Goal: Task Accomplishment & Management: Complete application form

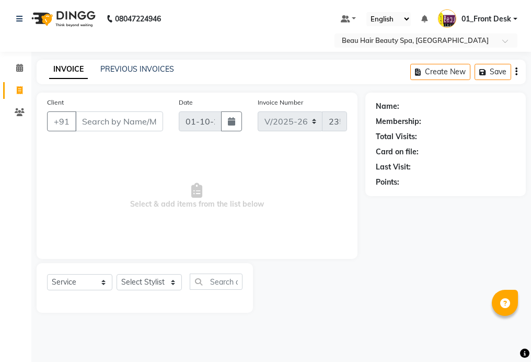
select select "3470"
select select "service"
click at [160, 121] on input "Client" at bounding box center [119, 121] width 88 height 20
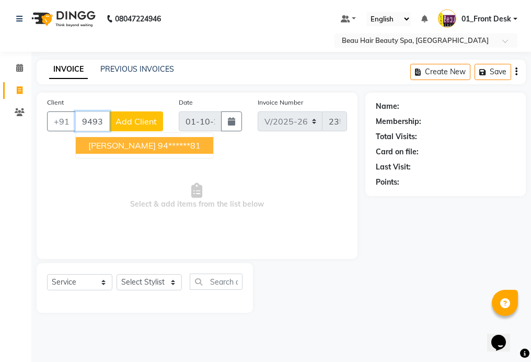
click at [165, 148] on button "RAMA 94******81" at bounding box center [145, 145] width 138 height 17
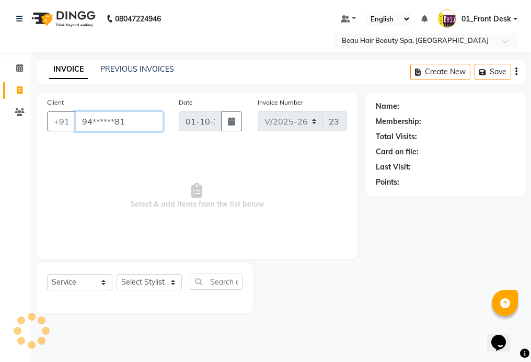
type input "94******81"
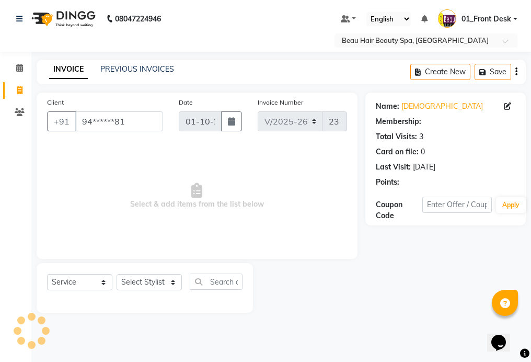
select select "1: Object"
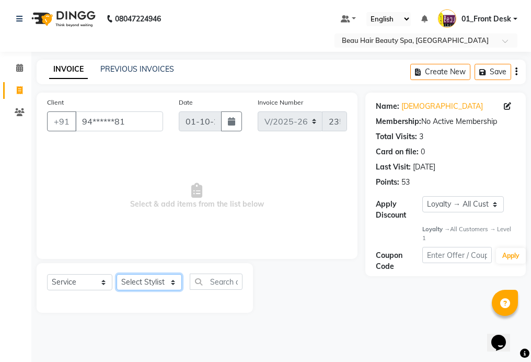
click at [148, 281] on select "Select Stylist 01_Front Desk 04_Lavanya 07_Manjushree 11_Ramesh 15_Adrish 26_Sr…" at bounding box center [149, 282] width 65 height 16
select select "15615"
click at [117, 274] on select "Select Stylist 01_Front Desk 04_Lavanya 07_Manjushree 11_Ramesh 15_Adrish 26_Sr…" at bounding box center [149, 282] width 65 height 16
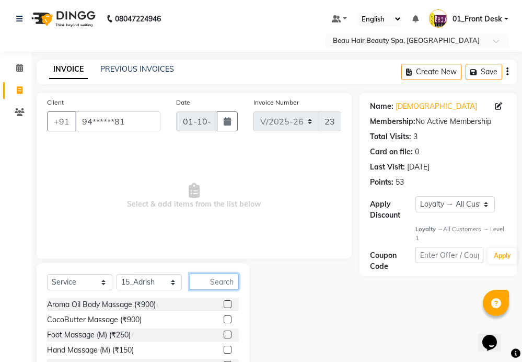
click at [230, 280] on input "text" at bounding box center [214, 281] width 49 height 16
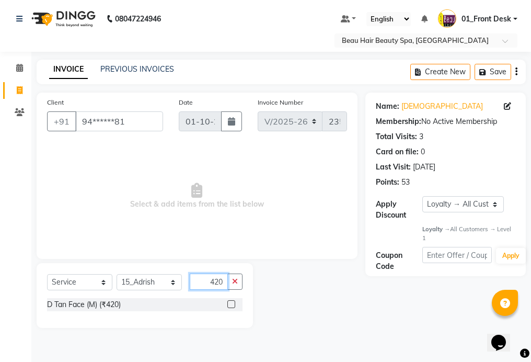
type input "420"
click at [230, 304] on label at bounding box center [231, 304] width 8 height 8
click at [230, 304] on input "checkbox" at bounding box center [230, 304] width 7 height 7
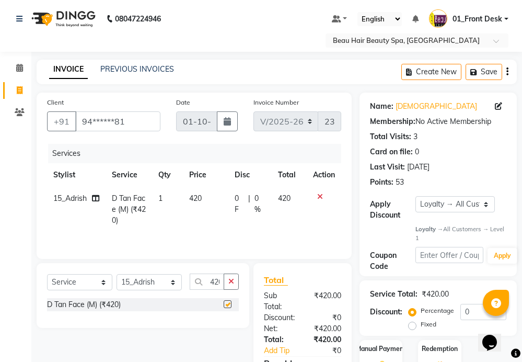
checkbox input "false"
click at [235, 281] on button "button" at bounding box center [231, 281] width 15 height 16
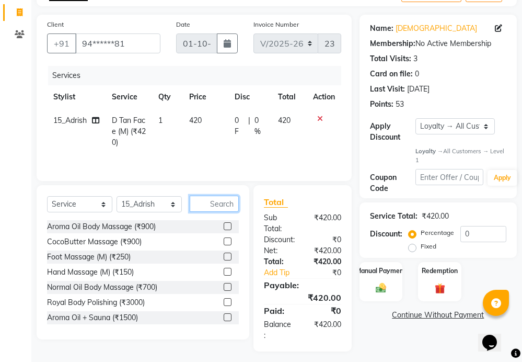
scroll to position [84, 0]
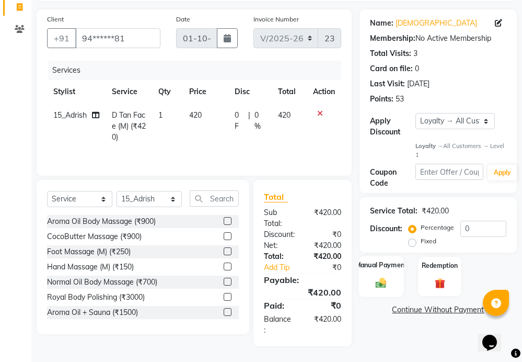
click at [394, 277] on div "Manual Payment" at bounding box center [381, 276] width 45 height 41
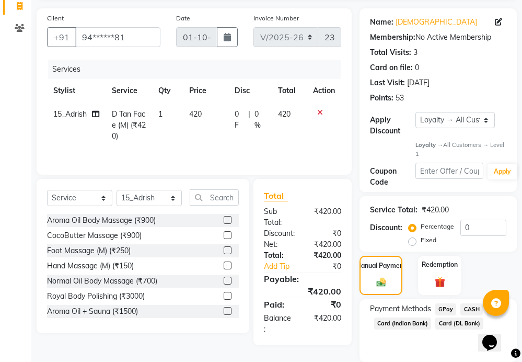
scroll to position [121, 0]
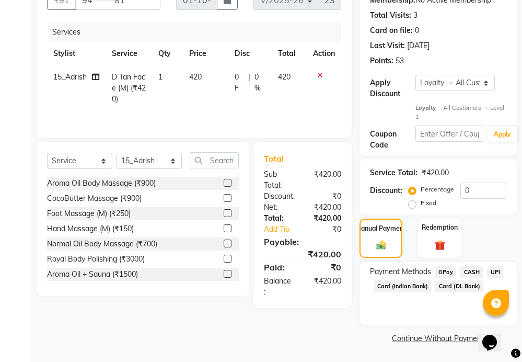
click at [494, 266] on span "UPI" at bounding box center [495, 272] width 16 height 12
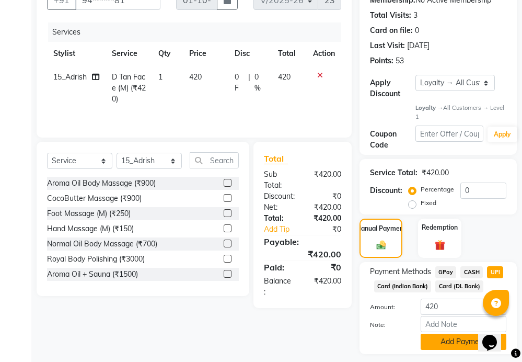
click at [432, 340] on button "Add Payment" at bounding box center [464, 342] width 86 height 16
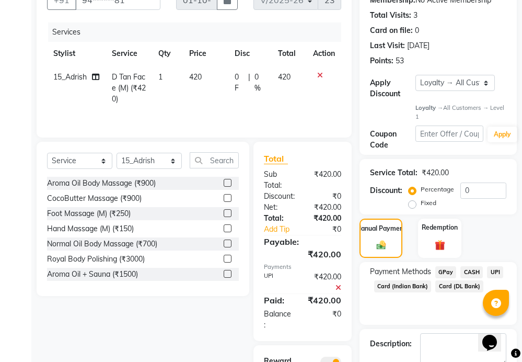
scroll to position [201, 0]
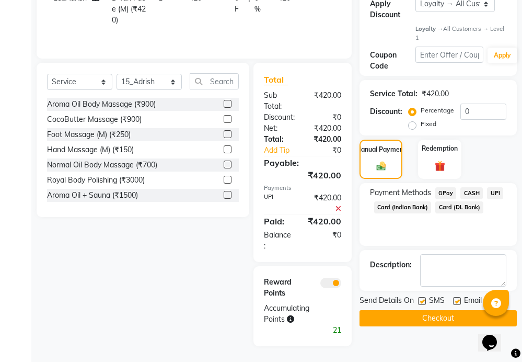
click at [434, 319] on button "Checkout" at bounding box center [438, 318] width 157 height 16
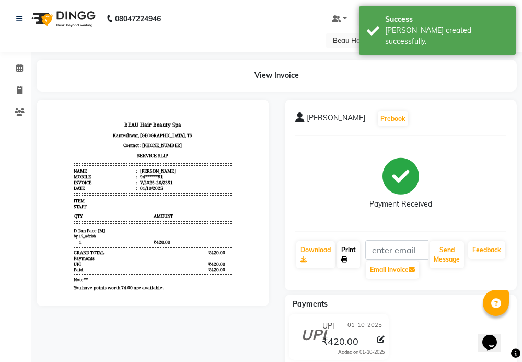
click at [349, 257] on link "Print" at bounding box center [348, 254] width 23 height 27
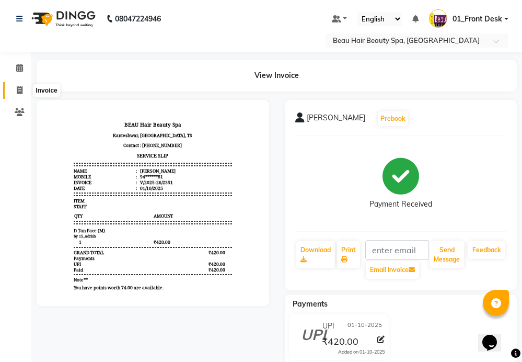
click at [24, 94] on span at bounding box center [19, 91] width 18 height 12
select select "service"
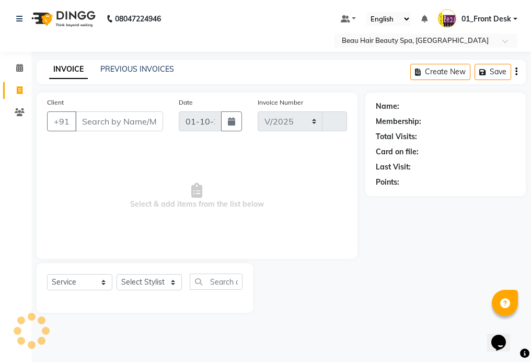
select select "3470"
type input "2352"
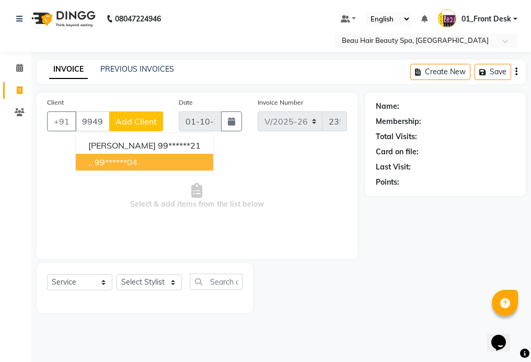
click at [164, 166] on button ",, 99******04" at bounding box center [145, 162] width 138 height 17
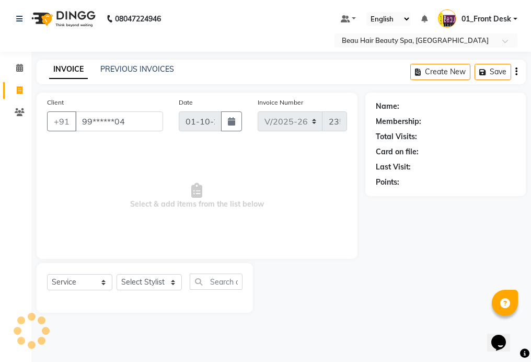
type input "99******04"
select select "1: Object"
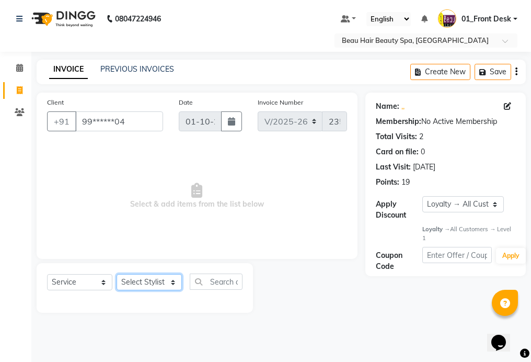
click at [148, 284] on select "Select Stylist 01_Front Desk 04_Lavanya 07_Manjushree 11_Ramesh 15_Adrish 26_Sr…" at bounding box center [149, 282] width 65 height 16
select select "15614"
click at [117, 274] on select "Select Stylist 01_Front Desk 04_Lavanya 07_Manjushree 11_Ramesh 15_Adrish 26_Sr…" at bounding box center [149, 282] width 65 height 16
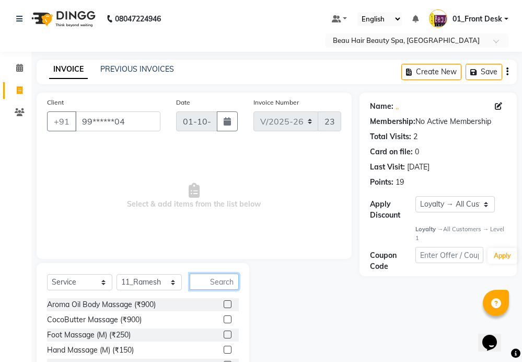
drag, startPoint x: 219, startPoint y: 283, endPoint x: 222, endPoint y: 302, distance: 19.1
click at [219, 283] on input "text" at bounding box center [214, 281] width 49 height 16
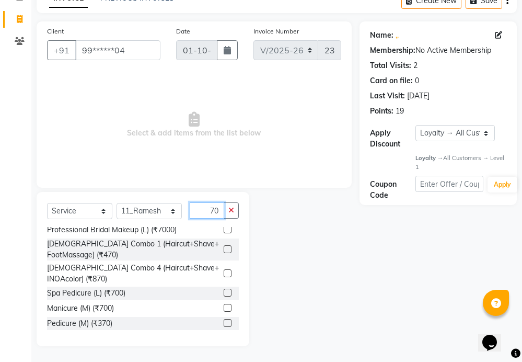
scroll to position [353, 0]
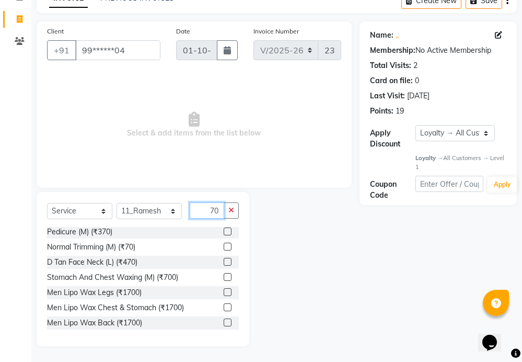
type input "70"
click at [224, 246] on label at bounding box center [228, 247] width 8 height 8
click at [224, 246] on input "checkbox" at bounding box center [227, 247] width 7 height 7
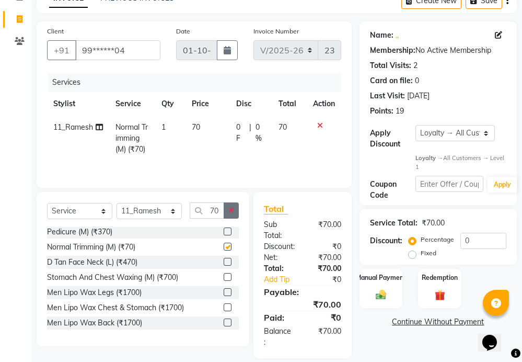
checkbox input "false"
click at [234, 211] on icon "button" at bounding box center [231, 210] width 6 height 7
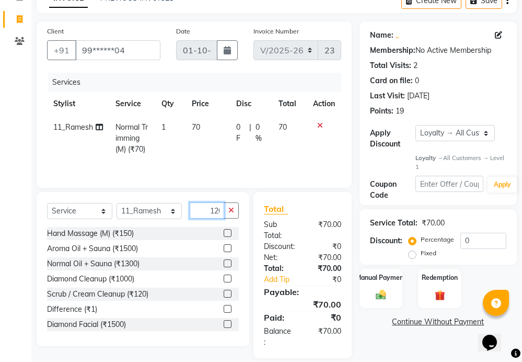
scroll to position [0, 3]
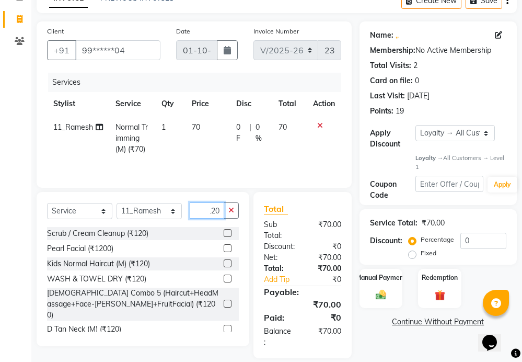
type input "120"
click at [224, 233] on label at bounding box center [228, 233] width 8 height 8
click at [224, 233] on input "checkbox" at bounding box center [227, 233] width 7 height 7
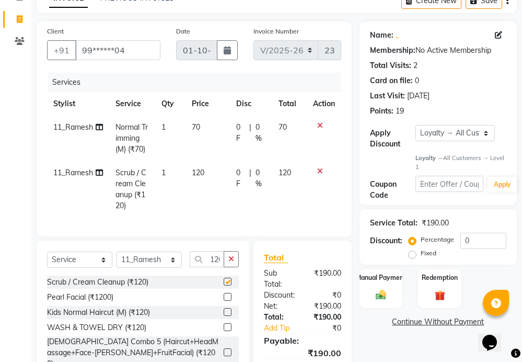
checkbox input "false"
click at [229, 262] on icon "button" at bounding box center [231, 258] width 6 height 7
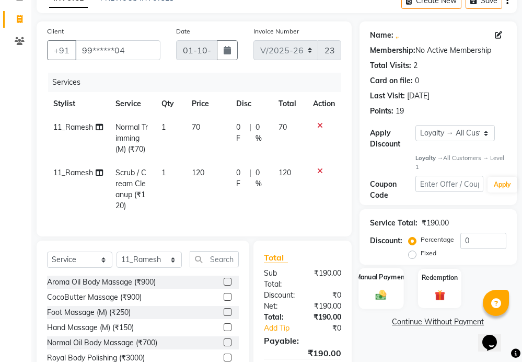
click at [384, 285] on div "Manual Payment" at bounding box center [381, 288] width 45 height 41
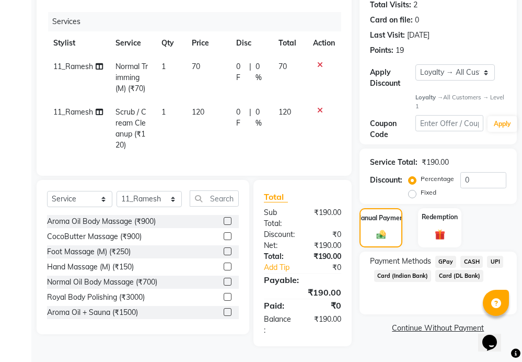
scroll to position [141, 0]
click at [496, 256] on span "UPI" at bounding box center [495, 262] width 16 height 12
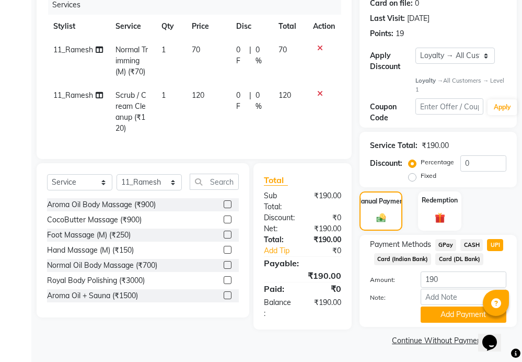
scroll to position [151, 0]
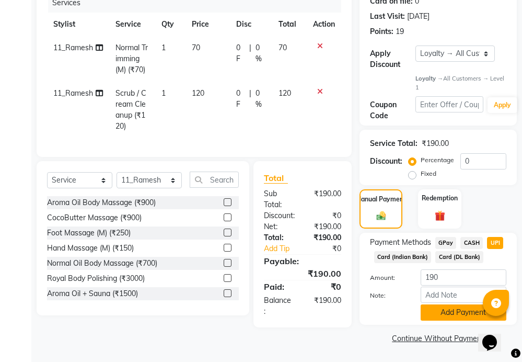
click at [456, 315] on button "Add Payment" at bounding box center [464, 312] width 86 height 16
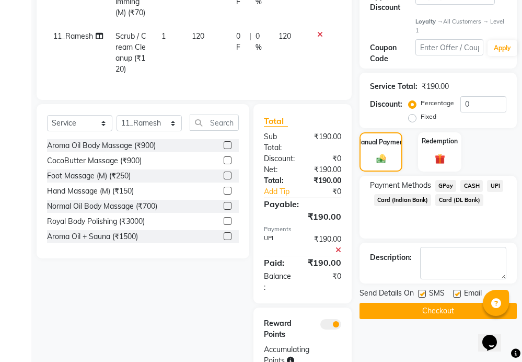
scroll to position [258, 0]
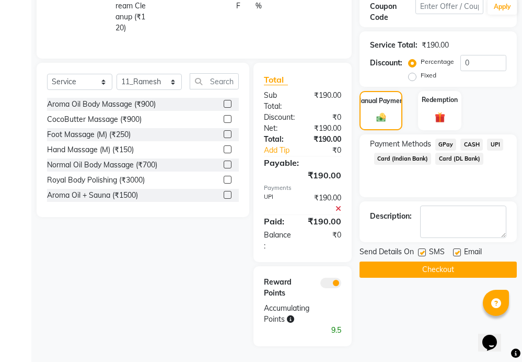
click at [448, 261] on button "Checkout" at bounding box center [438, 269] width 157 height 16
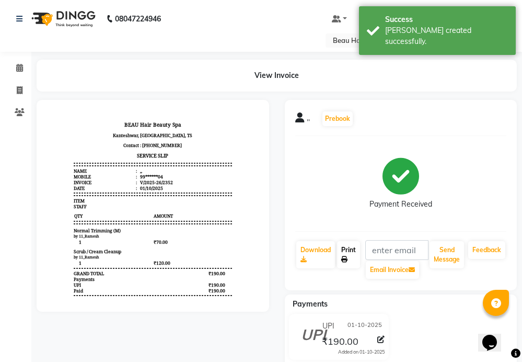
click at [352, 254] on link "Print" at bounding box center [348, 254] width 23 height 27
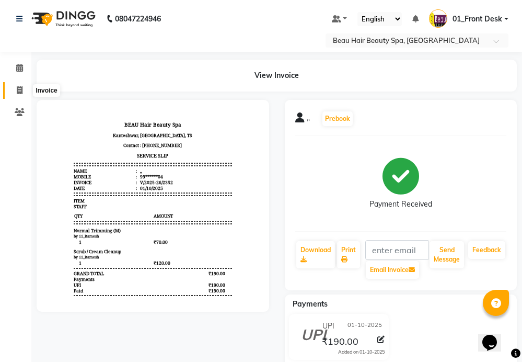
click at [20, 89] on icon at bounding box center [20, 90] width 6 height 8
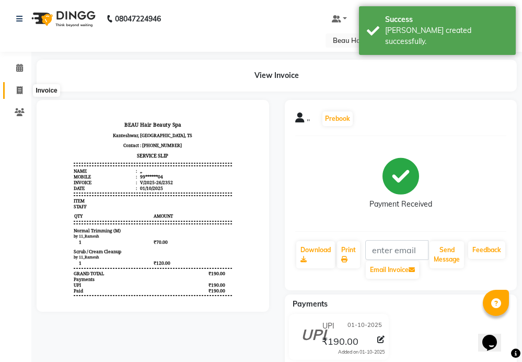
select select "service"
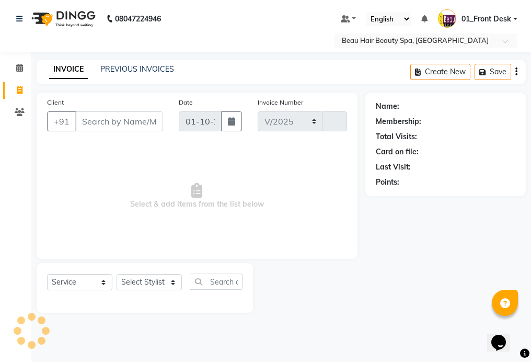
select select "3470"
type input "2353"
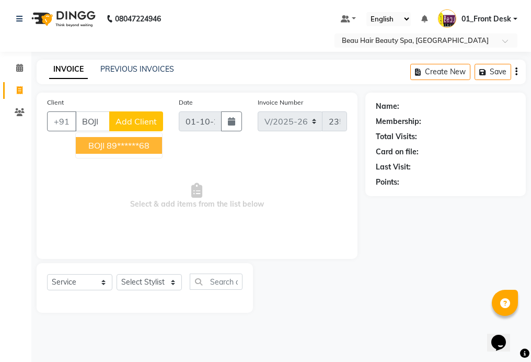
click at [155, 150] on button "BOJI 89******68" at bounding box center [119, 145] width 86 height 17
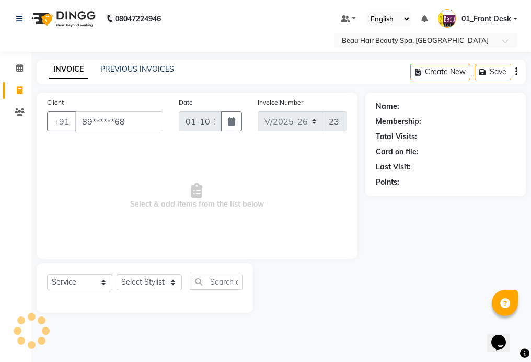
type input "89******68"
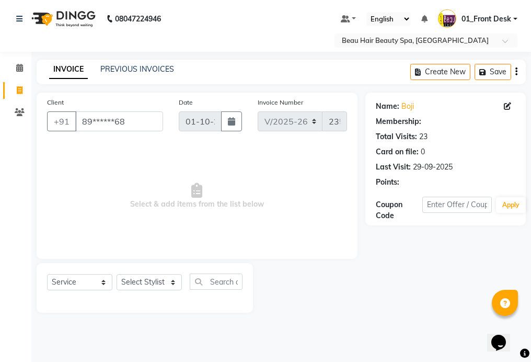
select select "1: Object"
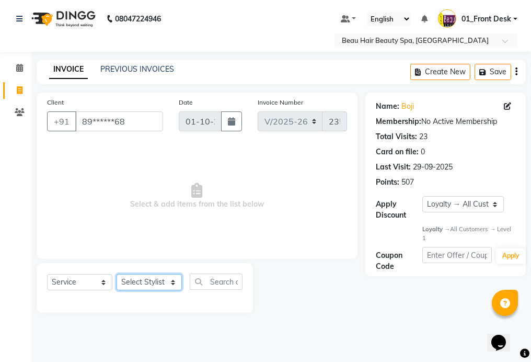
click at [153, 287] on select "Select Stylist 01_Front Desk 04_Lavanya 07_Manjushree 11_Ramesh 15_Adrish 26_Sr…" at bounding box center [149, 282] width 65 height 16
select select "15615"
click at [117, 274] on select "Select Stylist 01_Front Desk 04_Lavanya 07_Manjushree 11_Ramesh 15_Adrish 26_Sr…" at bounding box center [149, 282] width 65 height 16
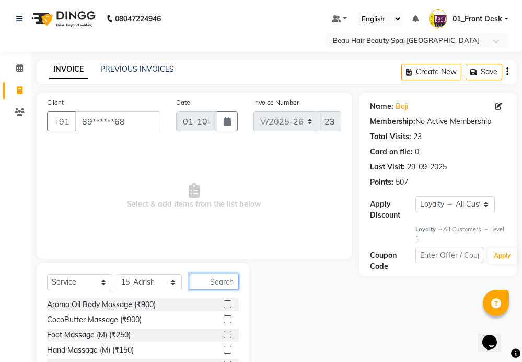
click at [214, 277] on input "text" at bounding box center [214, 281] width 49 height 16
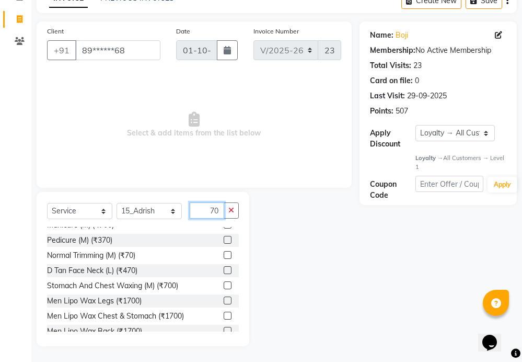
scroll to position [353, 0]
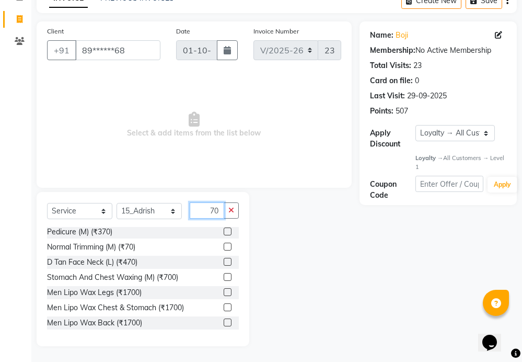
type input "70"
click at [224, 245] on label at bounding box center [228, 247] width 8 height 8
click at [224, 245] on input "checkbox" at bounding box center [227, 247] width 7 height 7
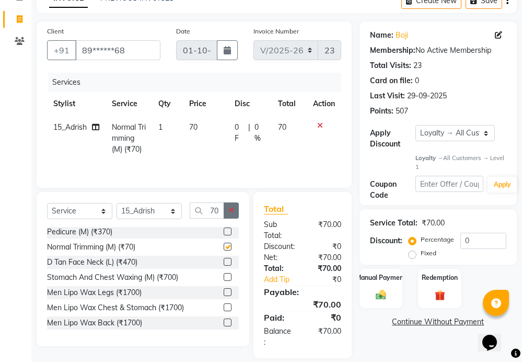
checkbox input "false"
click at [235, 210] on button "button" at bounding box center [231, 210] width 15 height 16
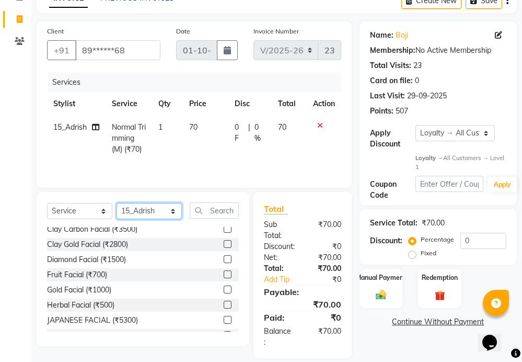
click at [151, 207] on select "Select Stylist 01_Front Desk 04_Lavanya 07_Manjushree 11_Ramesh 15_Adrish 26_Sr…" at bounding box center [149, 211] width 65 height 16
select select "15614"
click at [117, 204] on select "Select Stylist 01_Front Desk 04_Lavanya 07_Manjushree 11_Ramesh 15_Adrish 26_Sr…" at bounding box center [149, 211] width 65 height 16
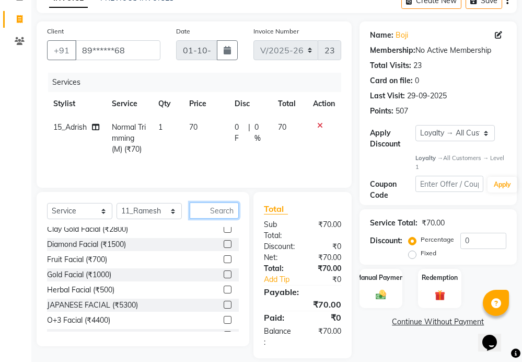
click at [226, 209] on input "text" at bounding box center [214, 210] width 49 height 16
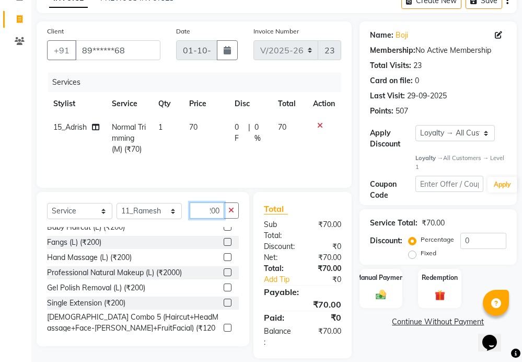
scroll to position [161, 0]
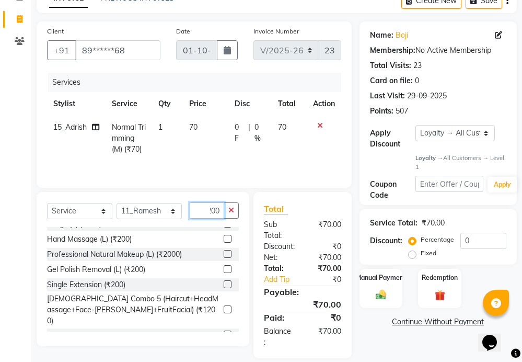
type input "200"
click at [224, 330] on label at bounding box center [228, 334] width 8 height 8
click at [224, 331] on input "checkbox" at bounding box center [227, 334] width 7 height 7
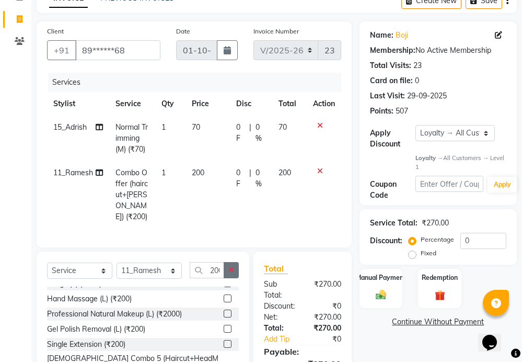
checkbox input "false"
click at [227, 264] on button "button" at bounding box center [231, 270] width 15 height 16
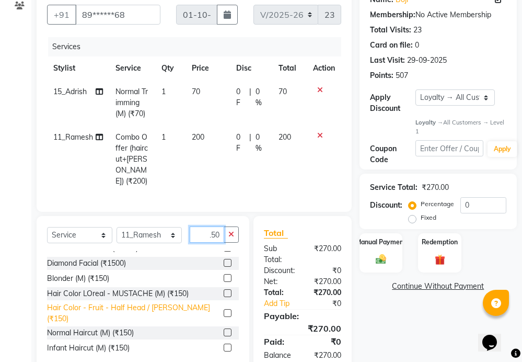
scroll to position [141, 0]
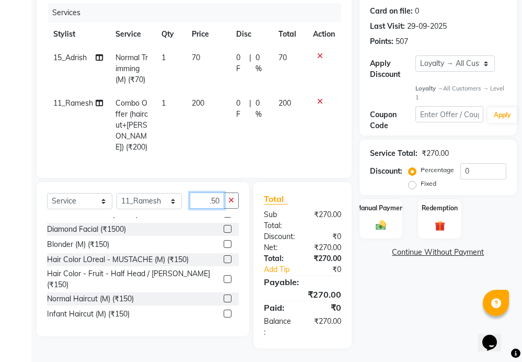
type input "150"
click at [224, 294] on label at bounding box center [228, 298] width 8 height 8
click at [224, 295] on input "checkbox" at bounding box center [227, 298] width 7 height 7
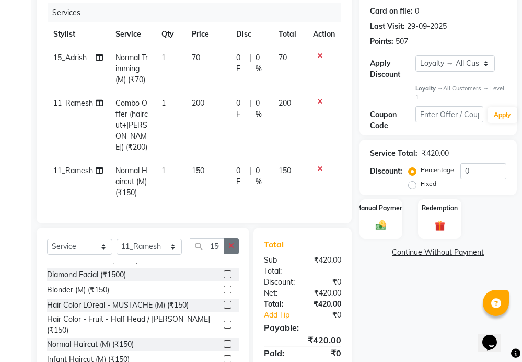
checkbox input "false"
click at [232, 248] on button "button" at bounding box center [231, 246] width 15 height 16
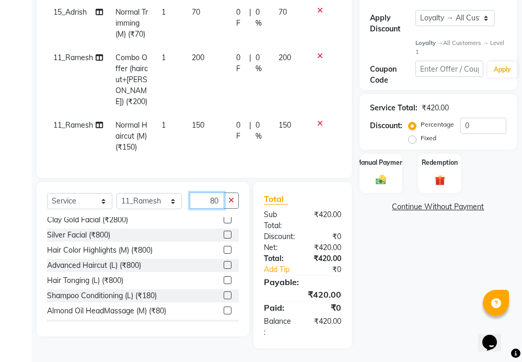
scroll to position [52, 0]
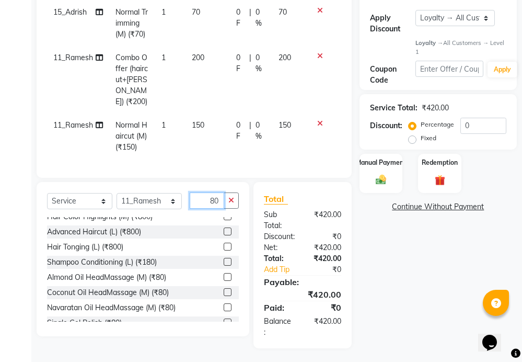
type input "80"
click at [224, 290] on label at bounding box center [228, 292] width 8 height 8
click at [224, 290] on input "checkbox" at bounding box center [227, 292] width 7 height 7
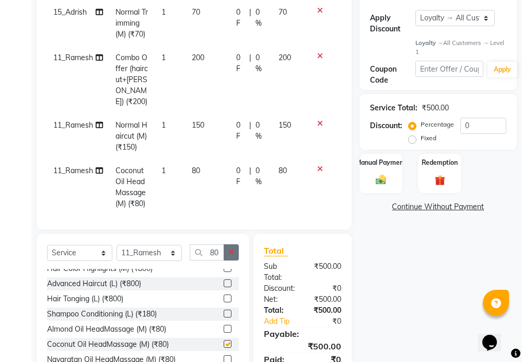
checkbox input "false"
click at [236, 252] on button "button" at bounding box center [231, 252] width 15 height 16
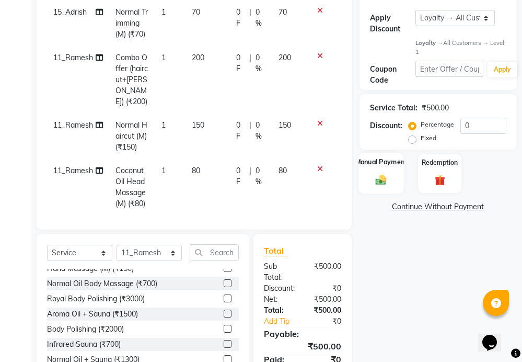
click at [385, 174] on div "Manual Payment" at bounding box center [381, 173] width 45 height 41
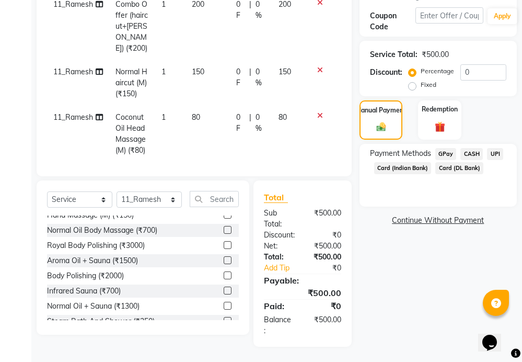
scroll to position [240, 0]
click at [494, 147] on span "UPI" at bounding box center [495, 153] width 16 height 12
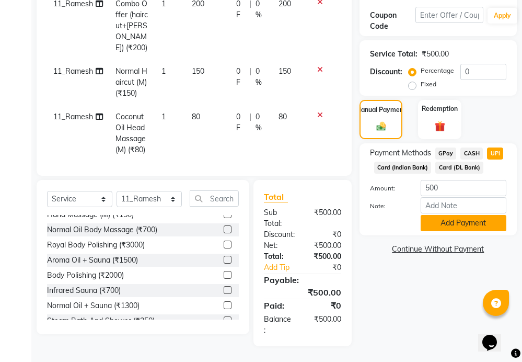
click at [447, 222] on button "Add Payment" at bounding box center [464, 223] width 86 height 16
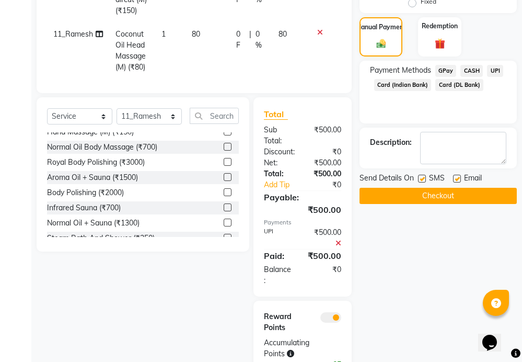
scroll to position [357, 0]
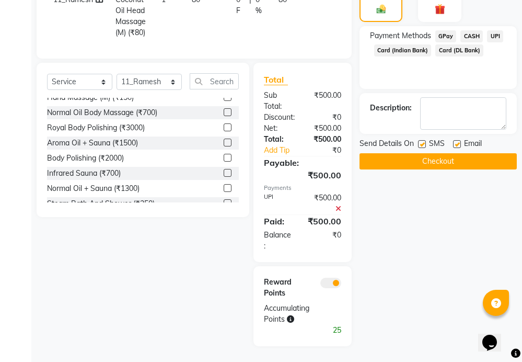
click at [437, 159] on button "Checkout" at bounding box center [438, 161] width 157 height 16
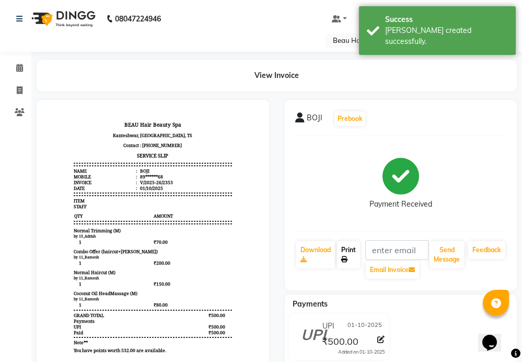
click at [348, 253] on link "Print" at bounding box center [348, 254] width 23 height 27
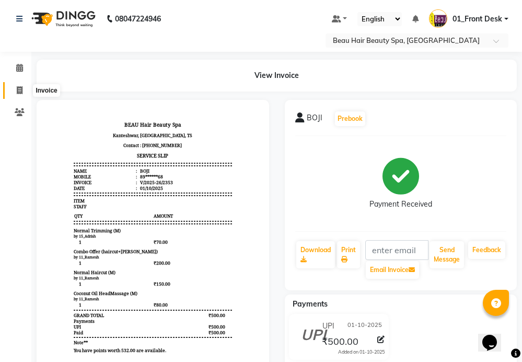
click at [21, 89] on icon at bounding box center [20, 90] width 6 height 8
select select "service"
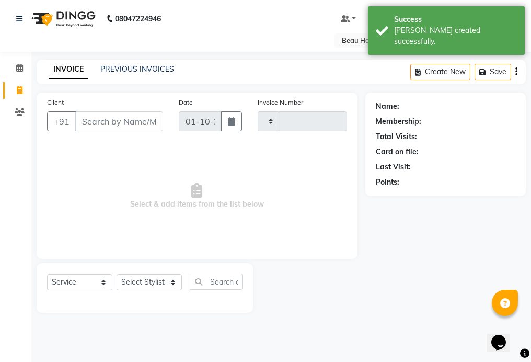
type input "2354"
select select "3470"
